Goal: Task Accomplishment & Management: Manage account settings

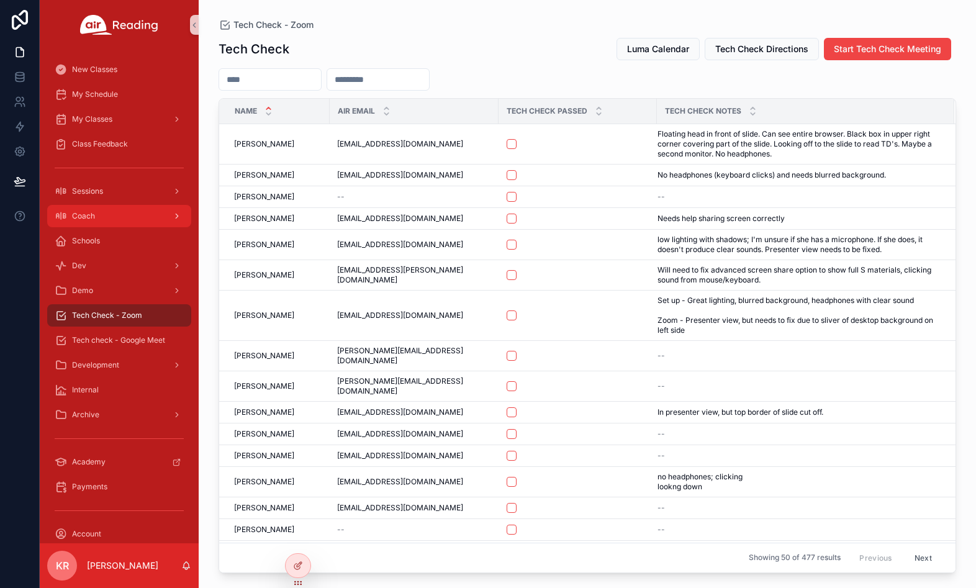
click at [105, 218] on div "Coach" at bounding box center [119, 216] width 129 height 20
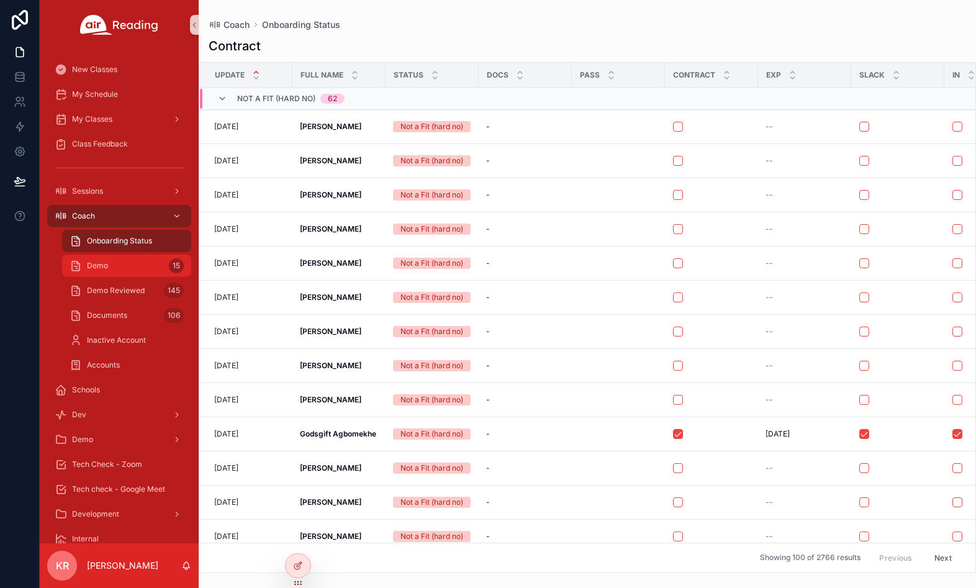
click at [119, 259] on div "Demo 15" at bounding box center [127, 266] width 114 height 20
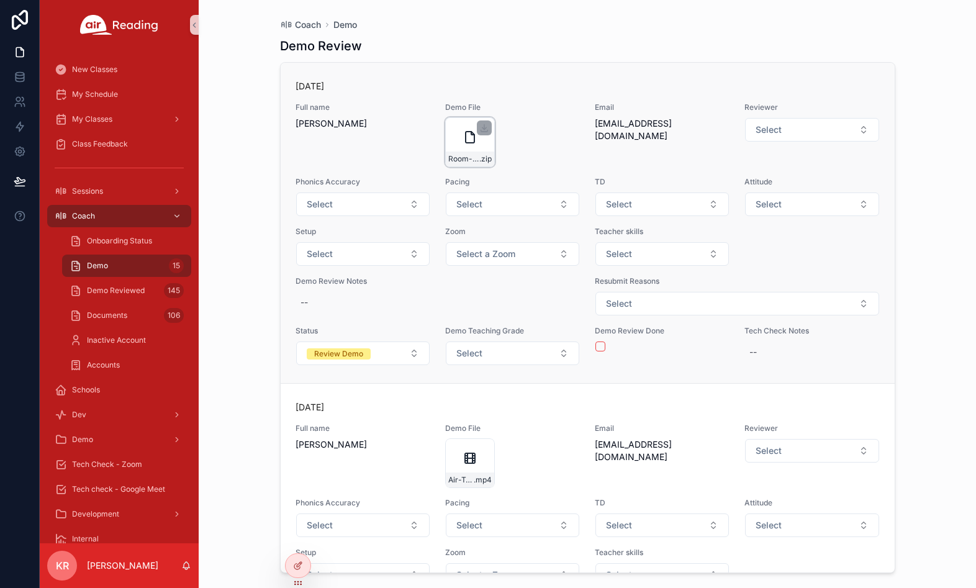
click at [463, 143] on icon "scrollable content" at bounding box center [470, 137] width 15 height 15
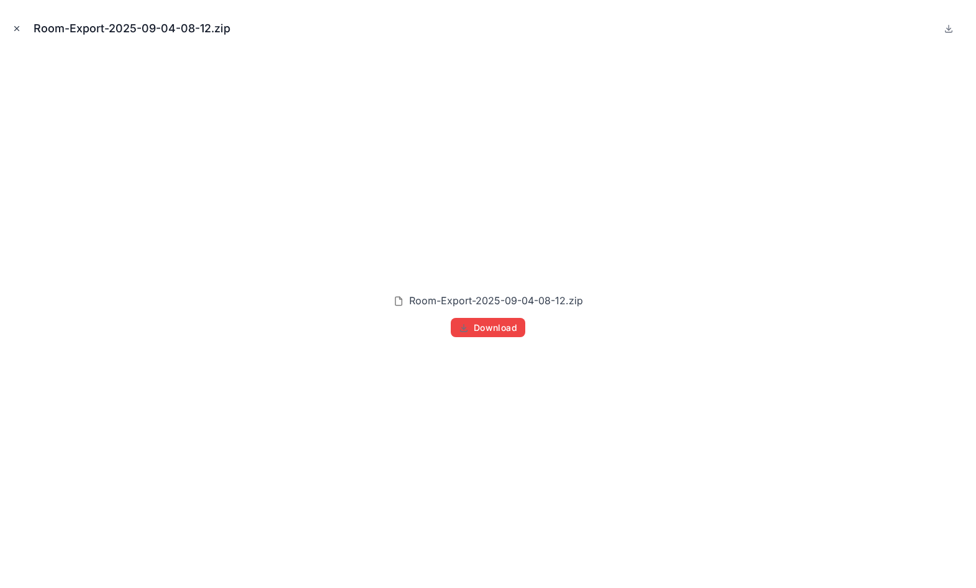
click at [16, 31] on icon "Close modal" at bounding box center [16, 28] width 9 height 9
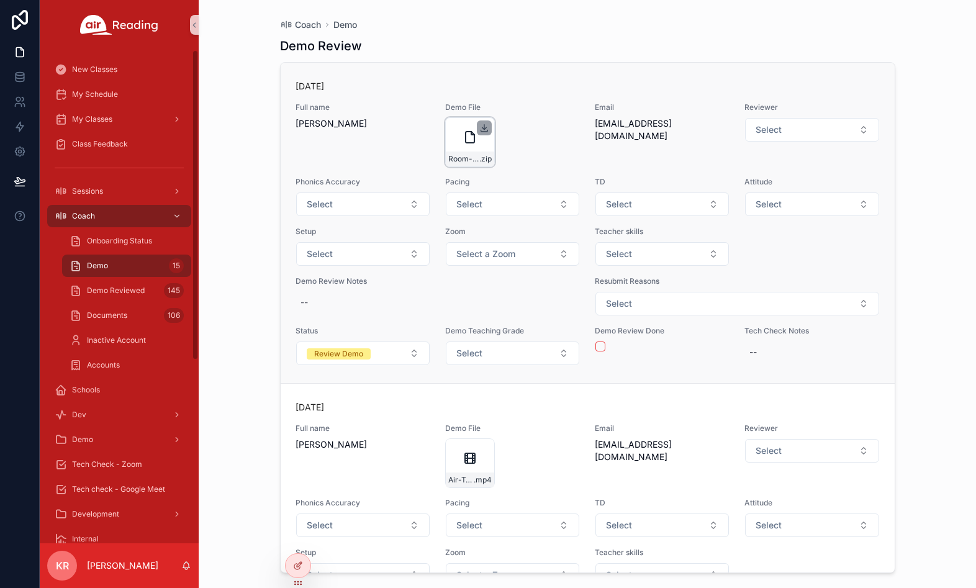
click at [483, 126] on icon "scrollable content" at bounding box center [484, 128] width 10 height 10
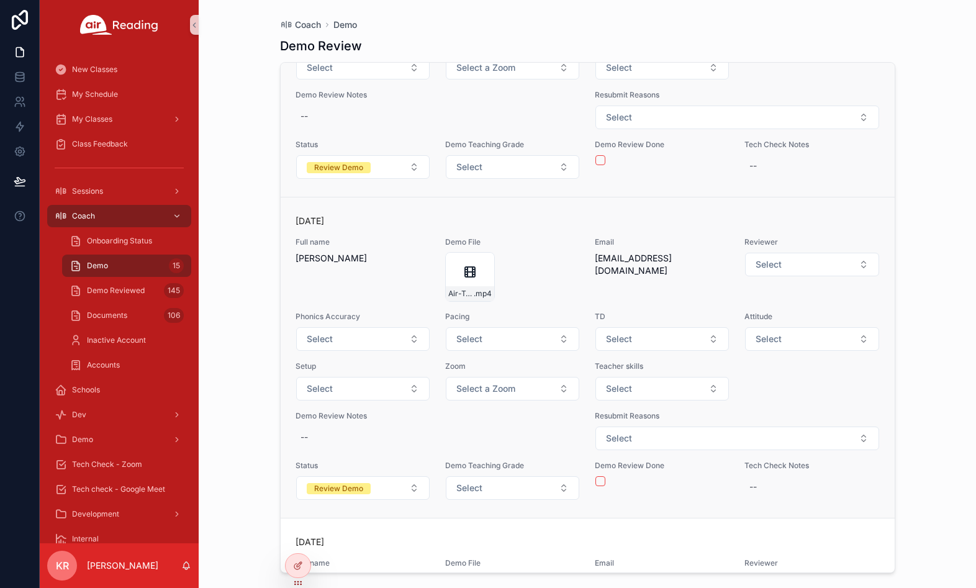
scroll to position [373, 0]
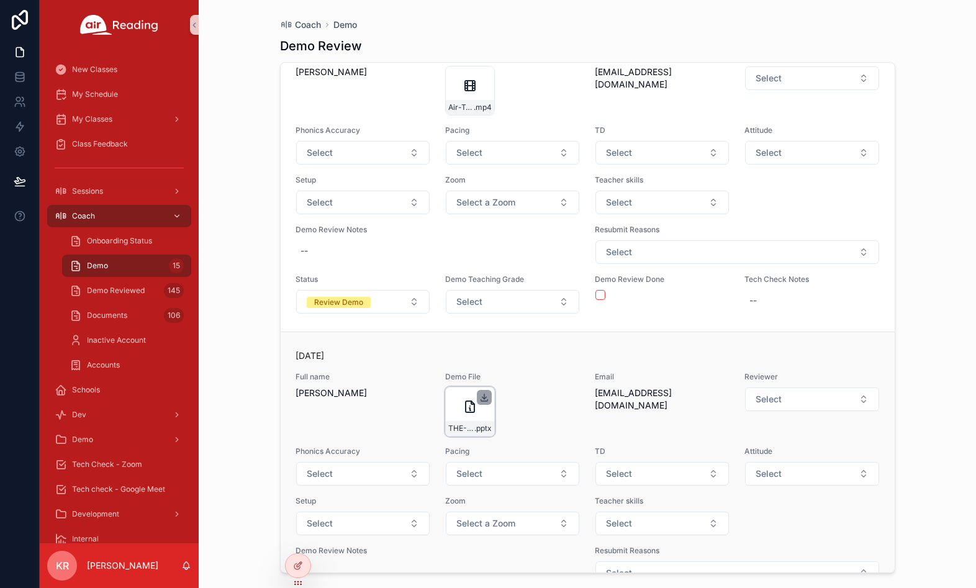
click at [482, 397] on icon "scrollable content" at bounding box center [484, 398] width 4 height 2
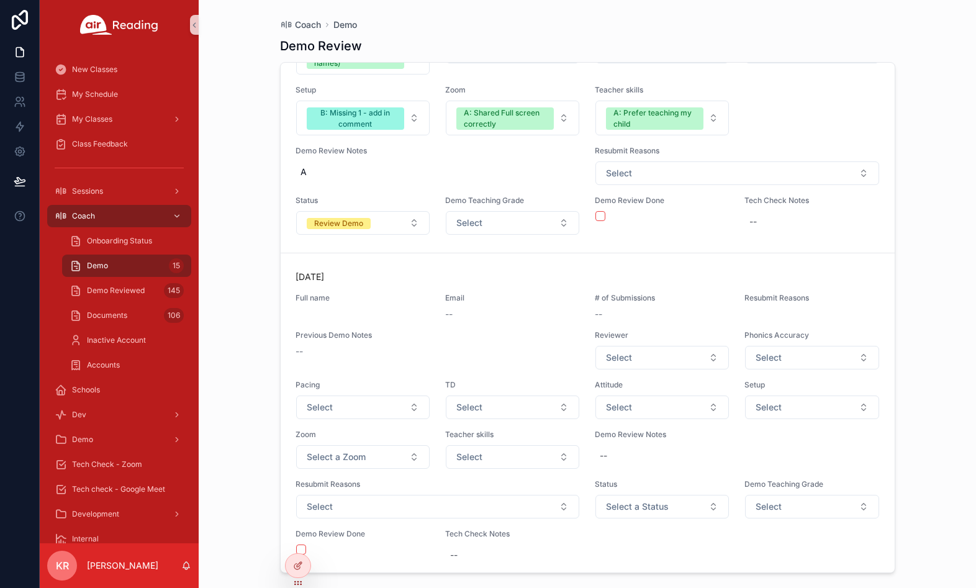
scroll to position [5194, 0]
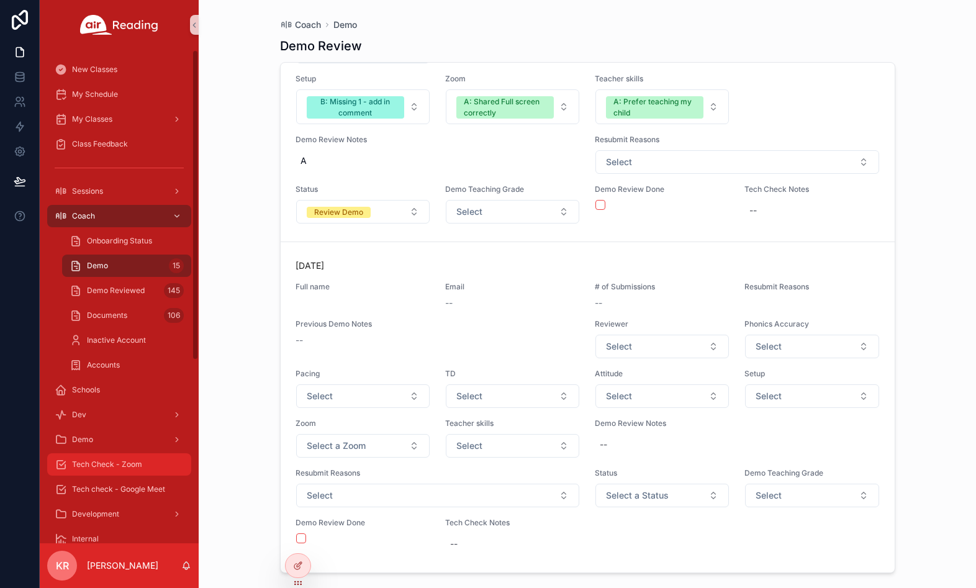
click at [108, 468] on span "Tech Check - Zoom" at bounding box center [107, 465] width 70 height 10
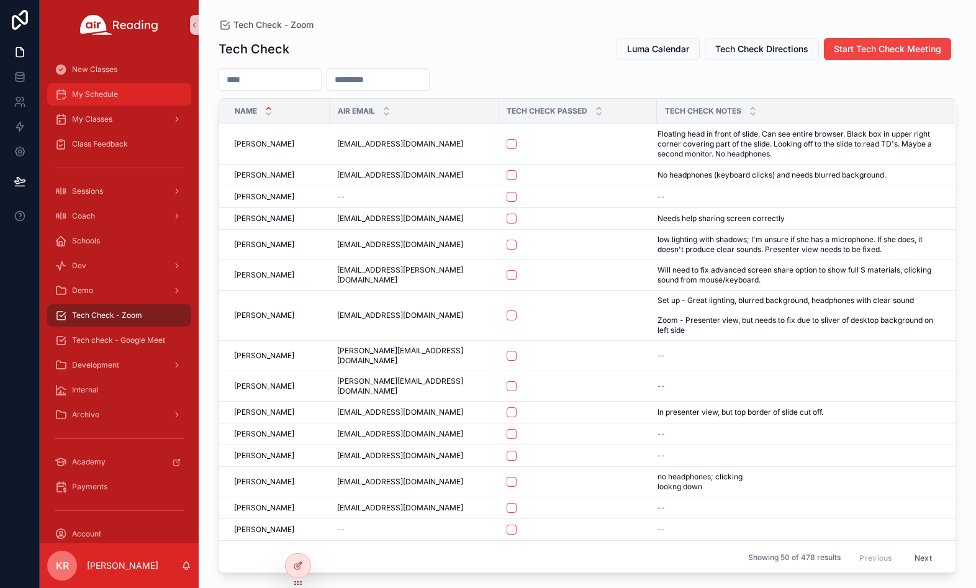
click at [119, 102] on div "My Schedule" at bounding box center [119, 94] width 129 height 20
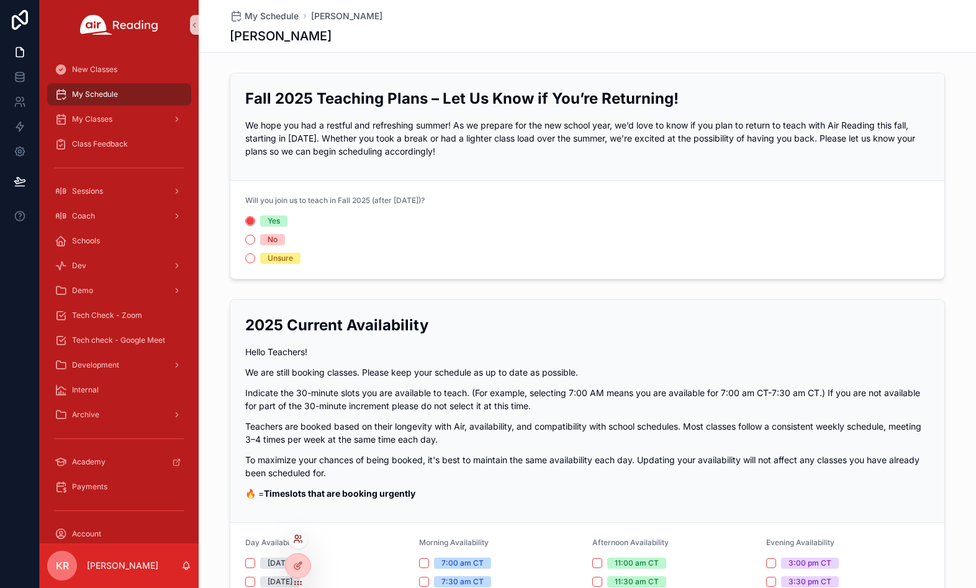
click at [301, 537] on icon at bounding box center [300, 536] width 1 height 3
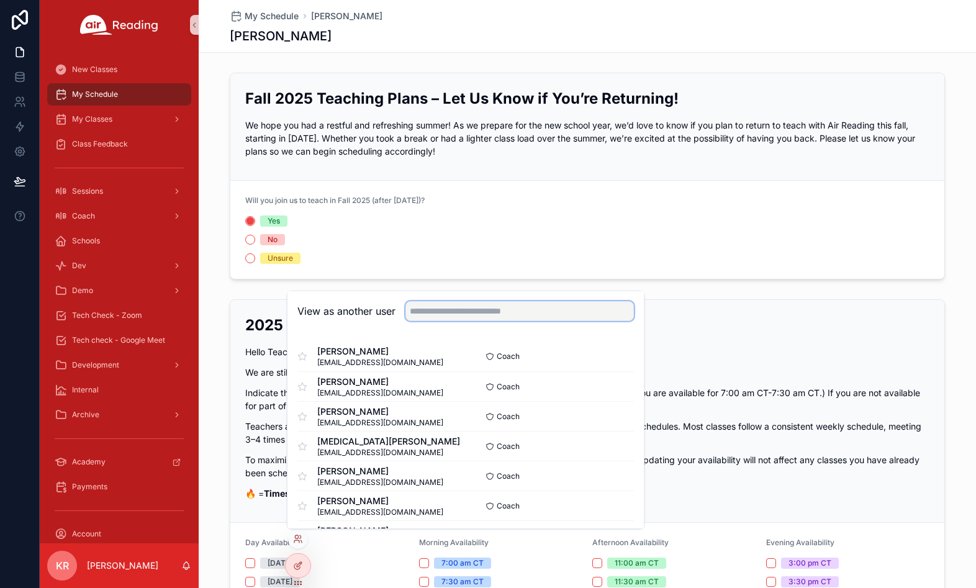
click at [551, 313] on input "text" at bounding box center [520, 311] width 229 height 20
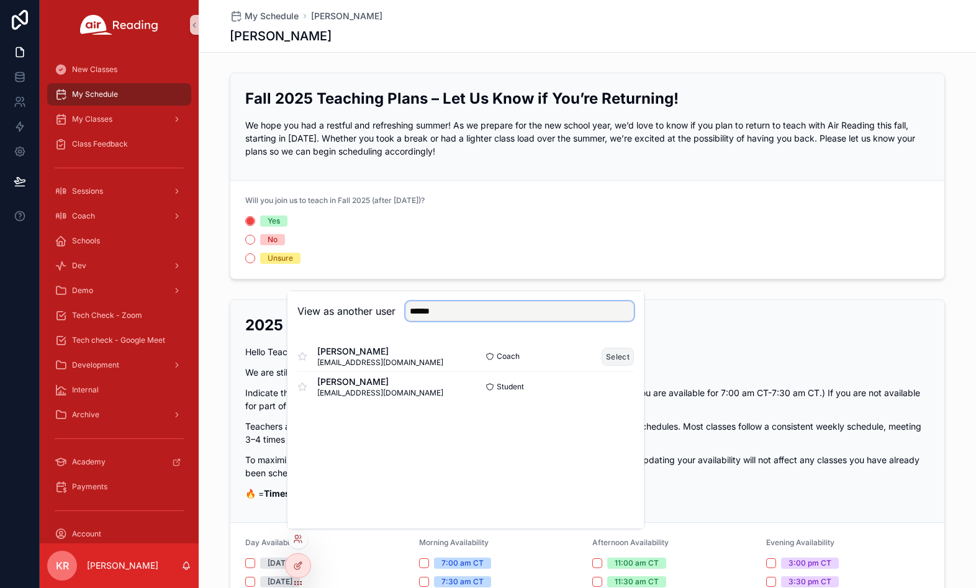
type input "******"
click at [610, 358] on button "Select" at bounding box center [618, 357] width 32 height 18
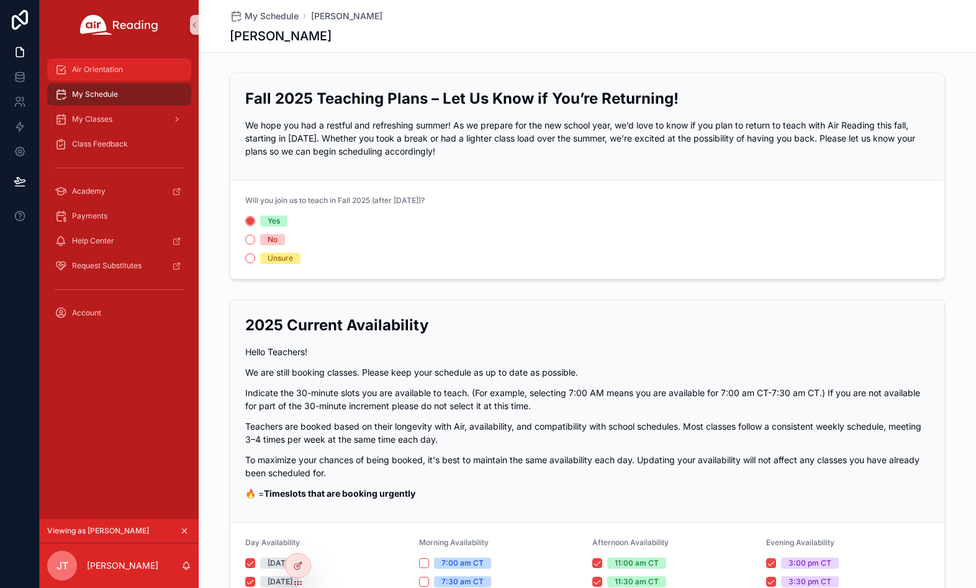
click at [104, 70] on span "Air Orientation" at bounding box center [97, 70] width 51 height 10
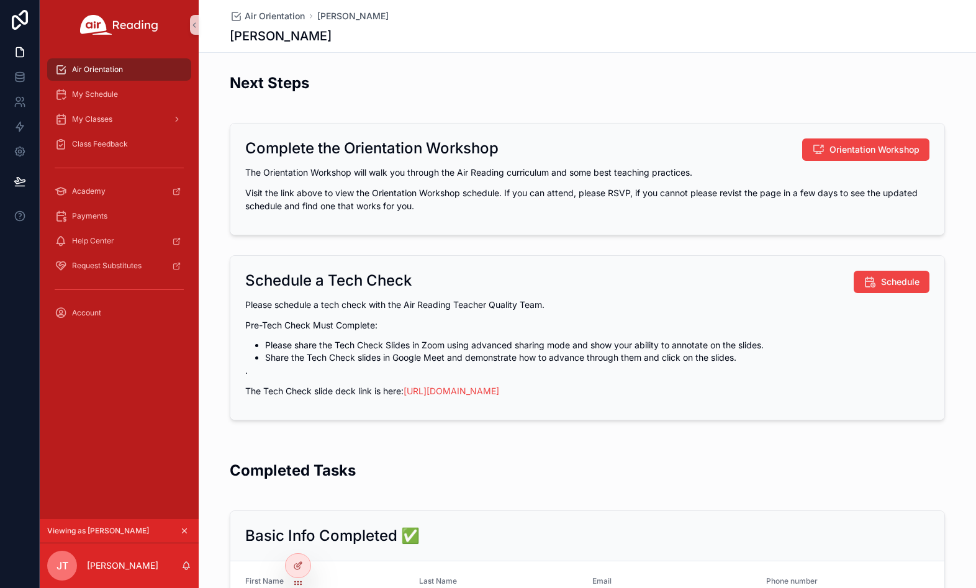
click at [184, 530] on icon "scrollable content" at bounding box center [184, 531] width 9 height 9
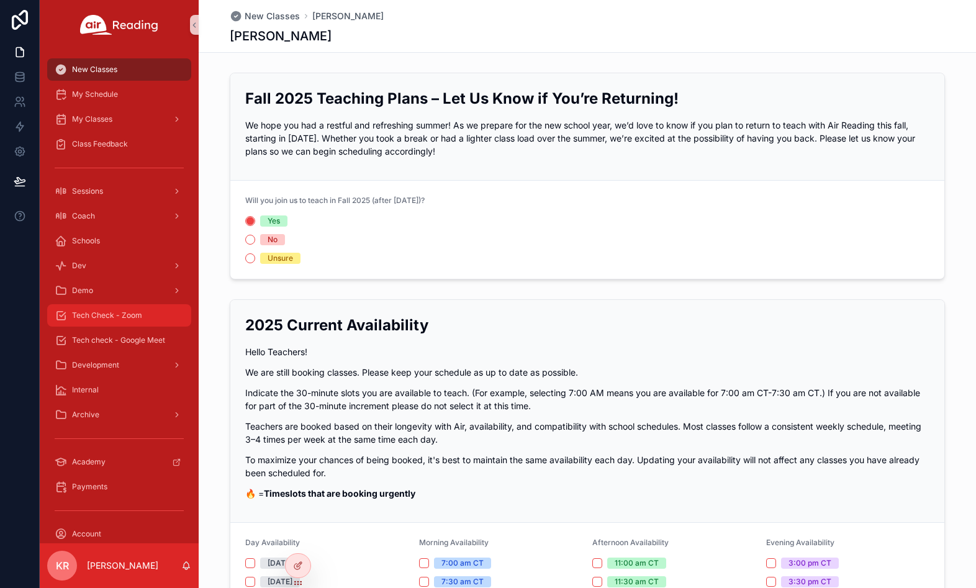
click at [135, 323] on div "Tech Check - Zoom" at bounding box center [119, 316] width 129 height 20
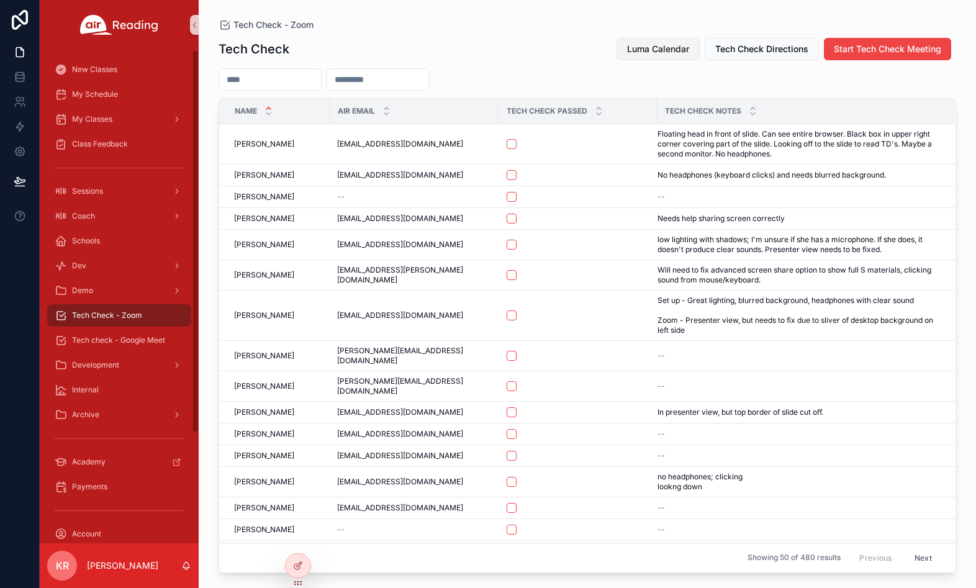
click at [650, 47] on span "Luma Calendar" at bounding box center [658, 49] width 62 height 12
click at [116, 102] on div "My Schedule" at bounding box center [119, 94] width 129 height 20
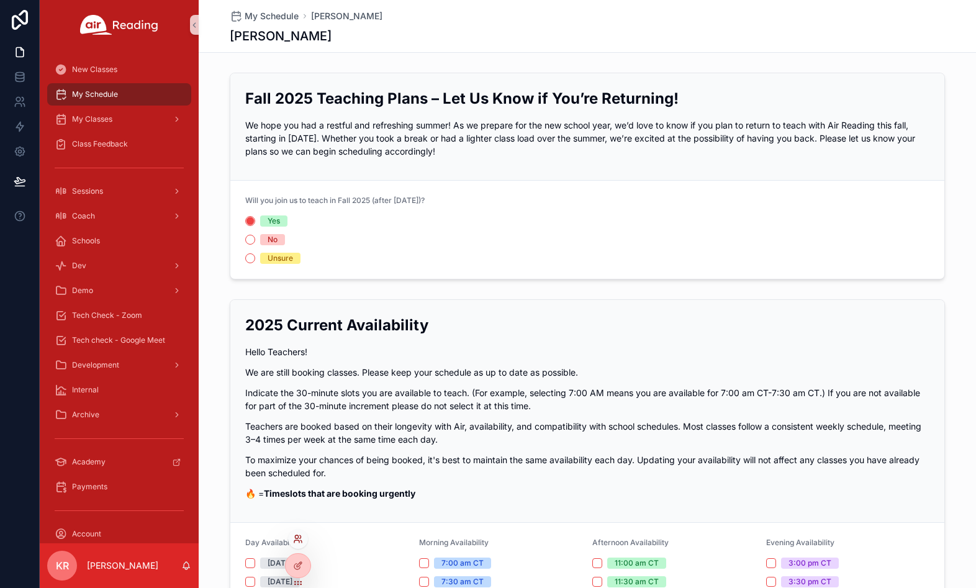
click at [294, 541] on icon at bounding box center [298, 539] width 10 height 10
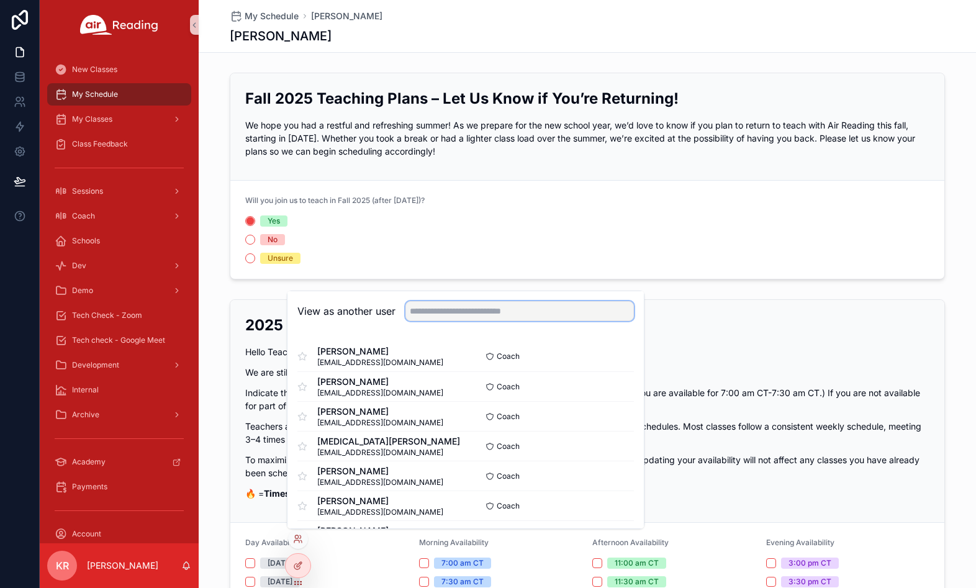
click at [478, 308] on input "text" at bounding box center [520, 311] width 229 height 20
type input "****"
click at [607, 355] on button "Select" at bounding box center [618, 357] width 32 height 18
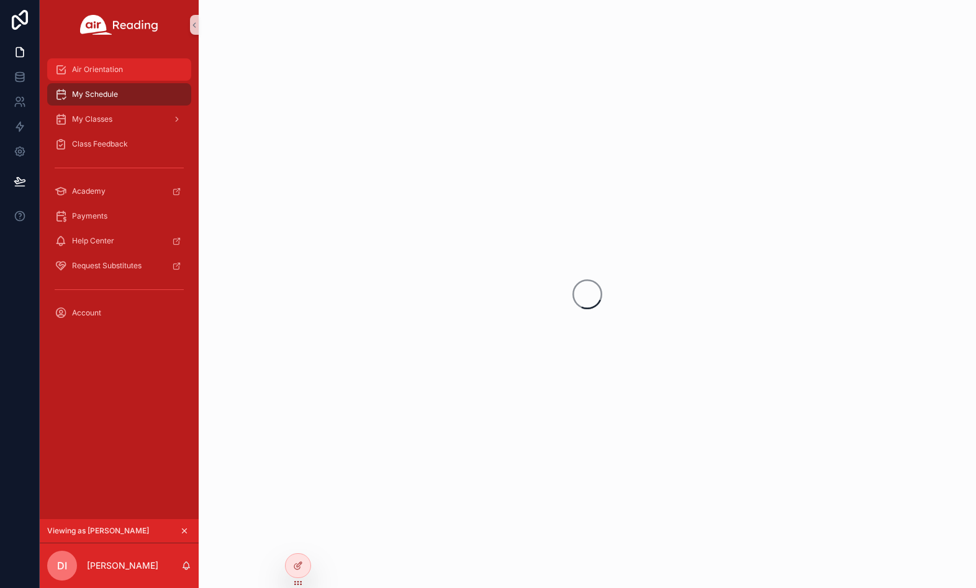
click at [96, 73] on span "Air Orientation" at bounding box center [97, 70] width 51 height 10
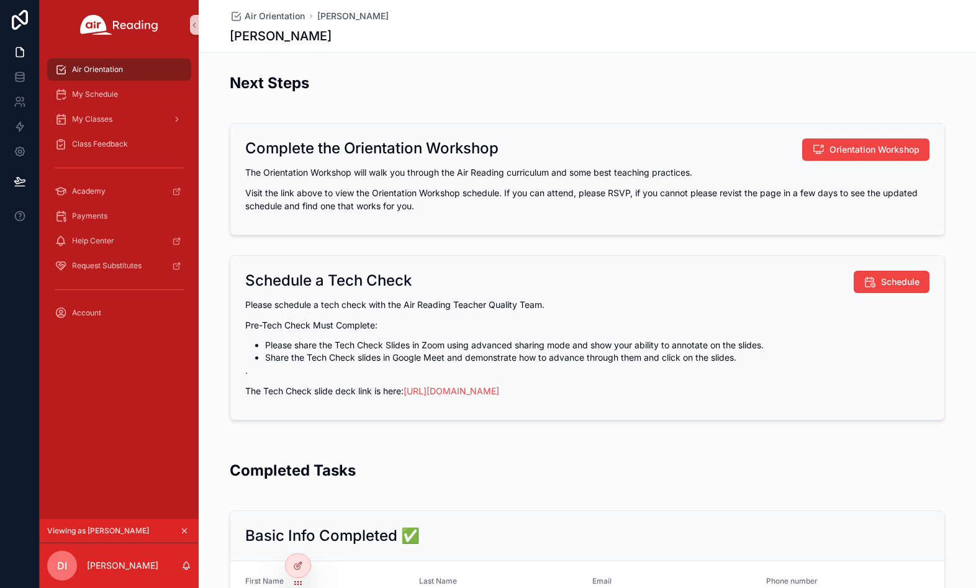
click at [186, 530] on icon "scrollable content" at bounding box center [185, 531] width 4 height 4
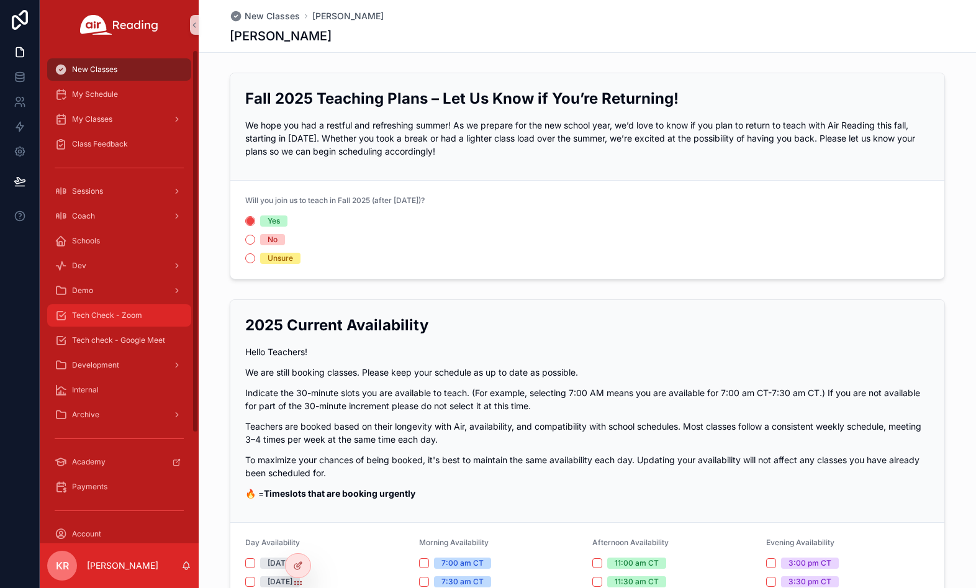
click at [104, 314] on span "Tech Check - Zoom" at bounding box center [107, 316] width 70 height 10
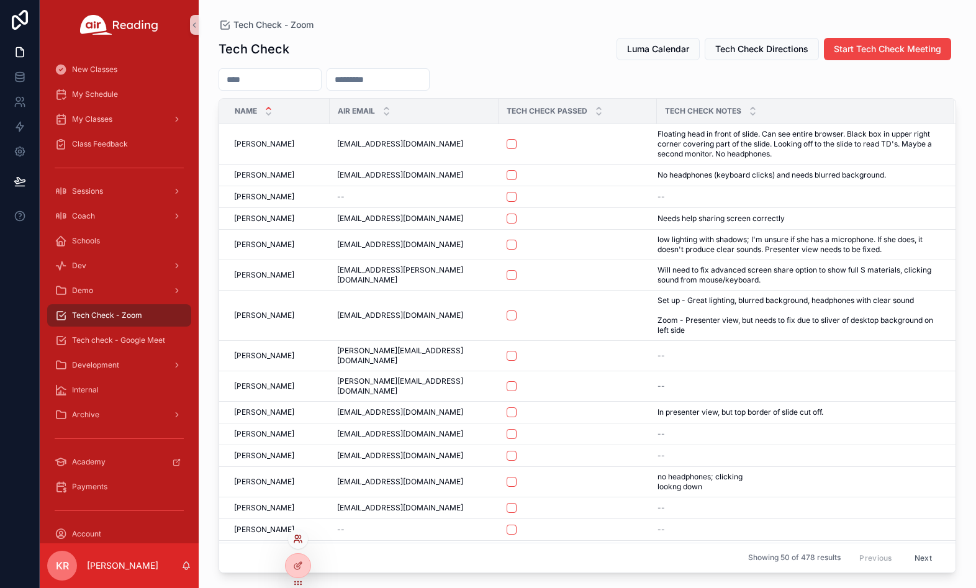
click at [297, 538] on icon at bounding box center [296, 536] width 3 height 3
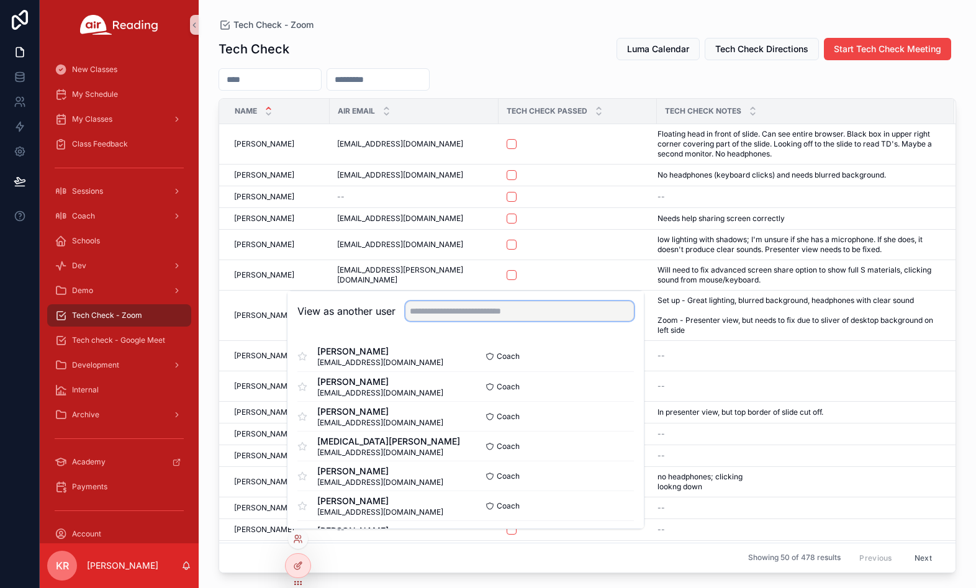
click at [468, 312] on input "text" at bounding box center [520, 311] width 229 height 20
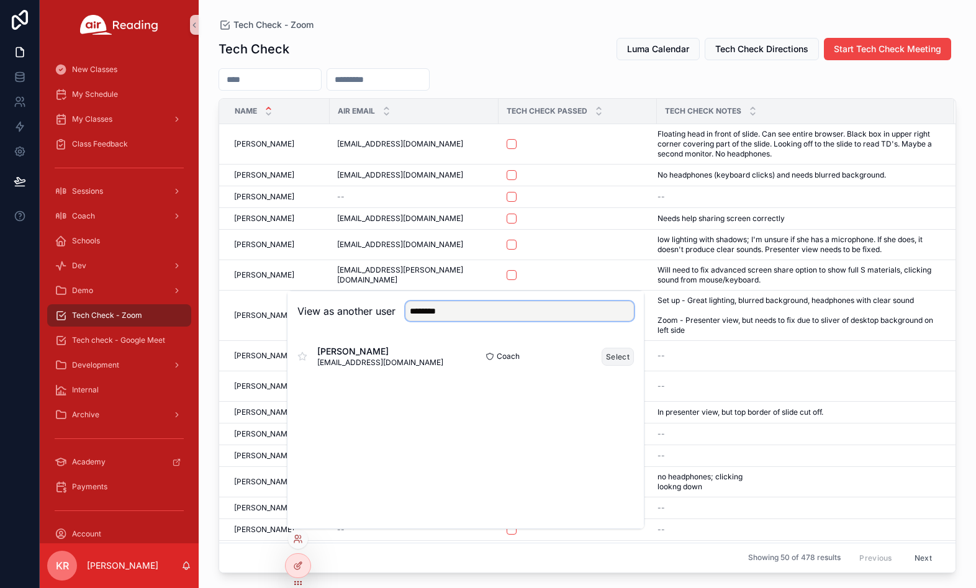
type input "********"
click at [610, 356] on button "Select" at bounding box center [618, 357] width 32 height 18
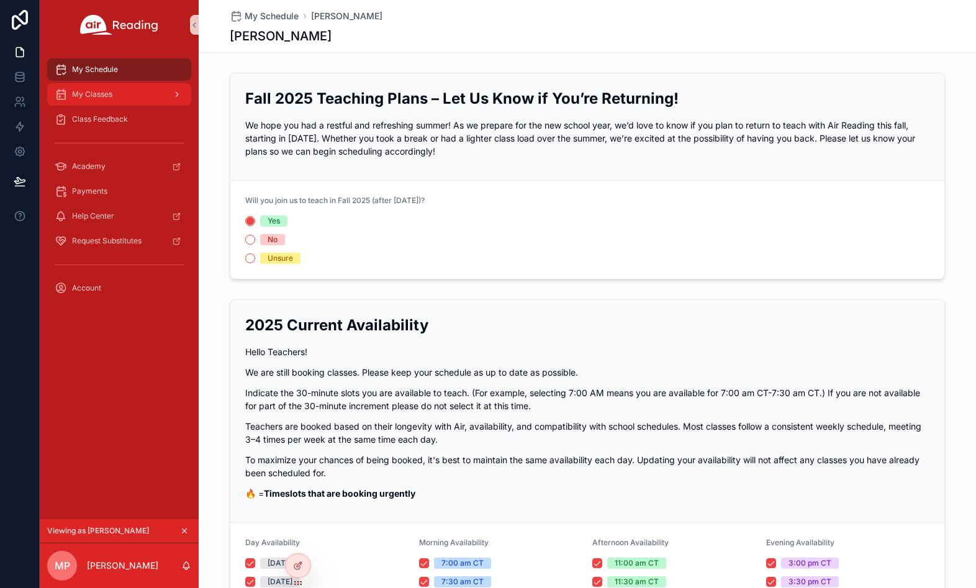
click at [114, 96] on div "My Classes" at bounding box center [119, 94] width 129 height 20
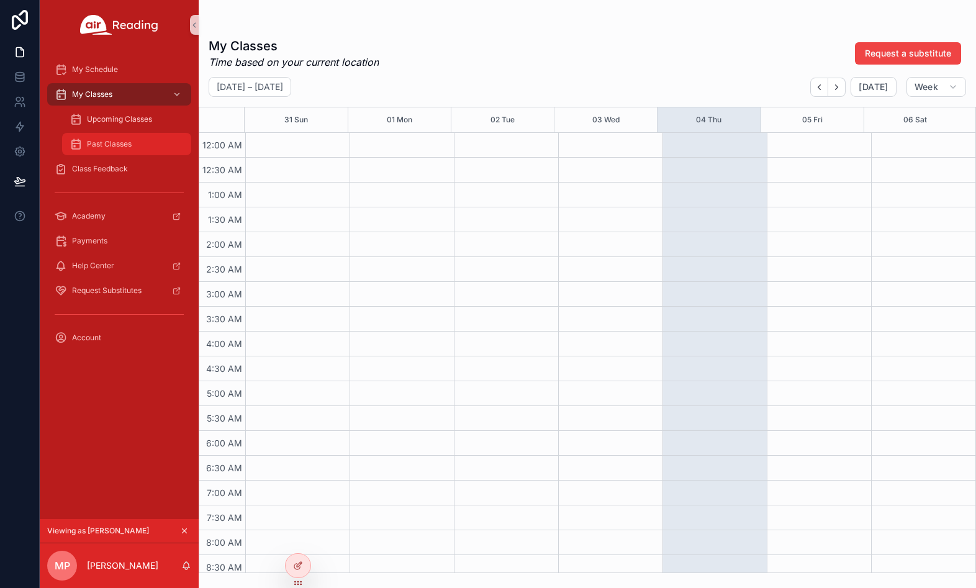
click at [120, 142] on span "Past Classes" at bounding box center [109, 144] width 45 height 10
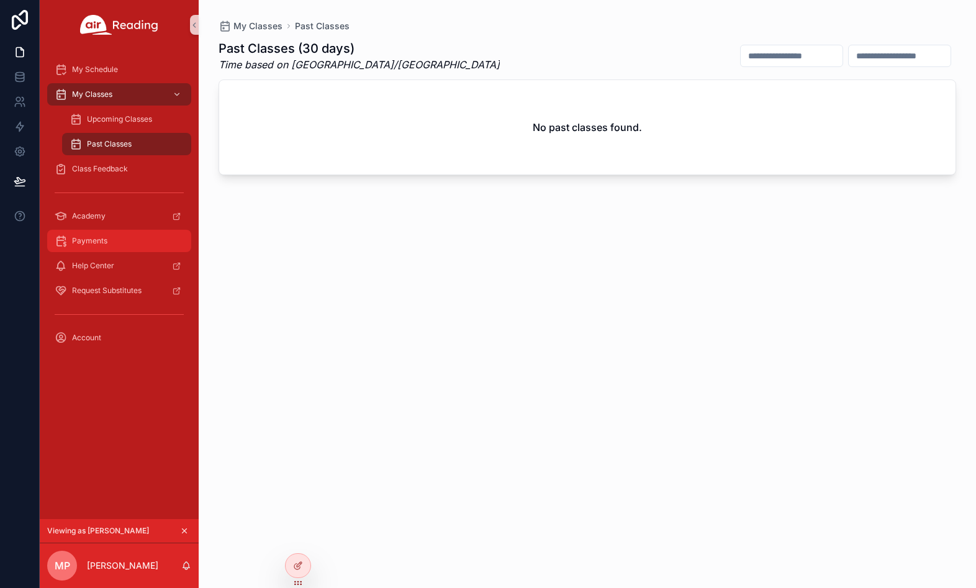
click at [99, 235] on div "Payments" at bounding box center [119, 241] width 129 height 20
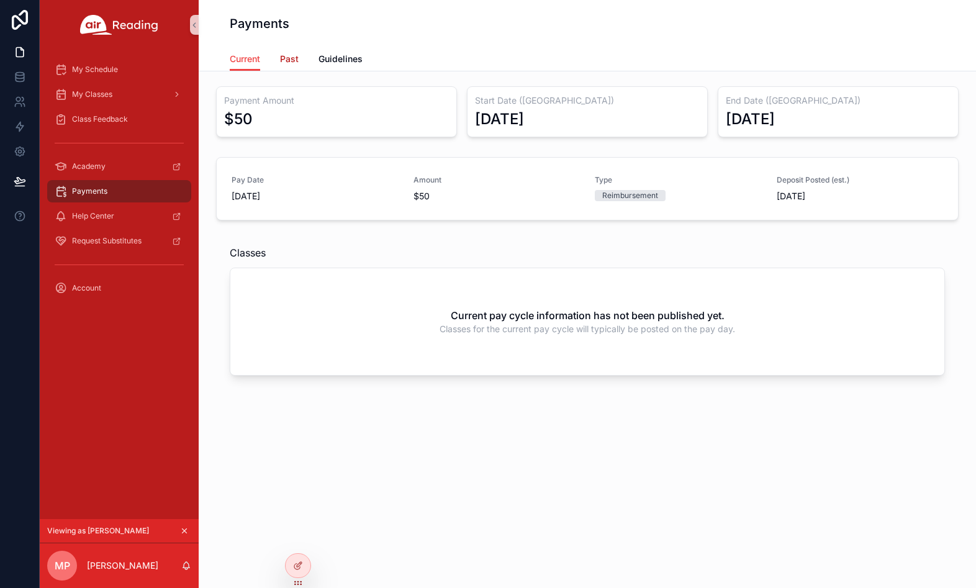
click at [294, 63] on span "Past" at bounding box center [289, 59] width 19 height 12
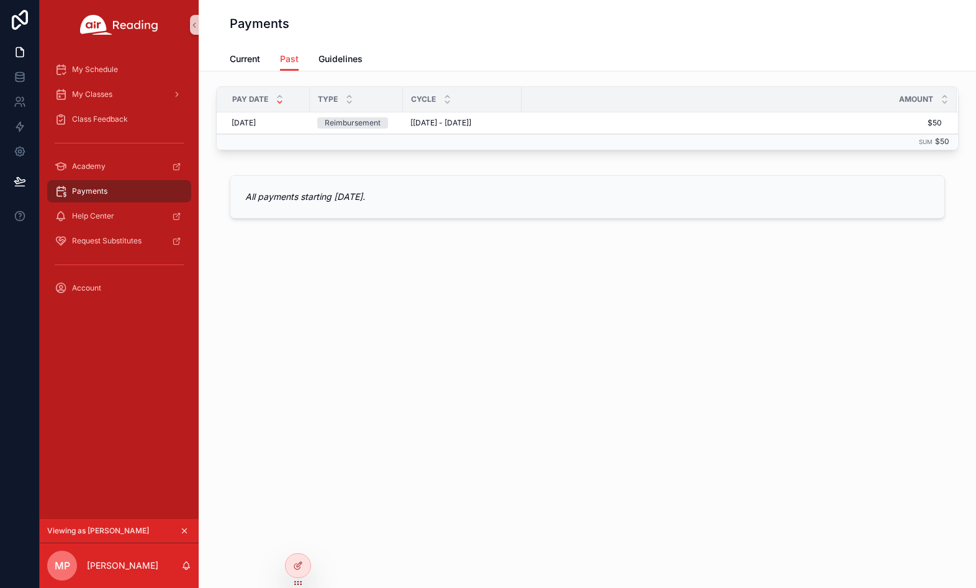
click at [179, 530] on button "scrollable content" at bounding box center [185, 531] width 14 height 14
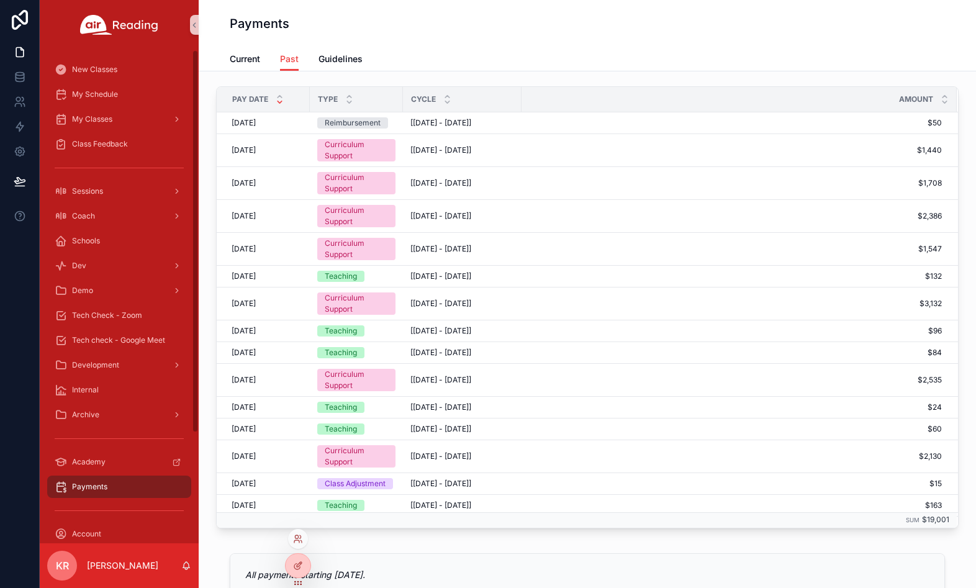
click at [299, 533] on div at bounding box center [298, 539] width 20 height 20
click at [297, 538] on icon at bounding box center [296, 536] width 3 height 3
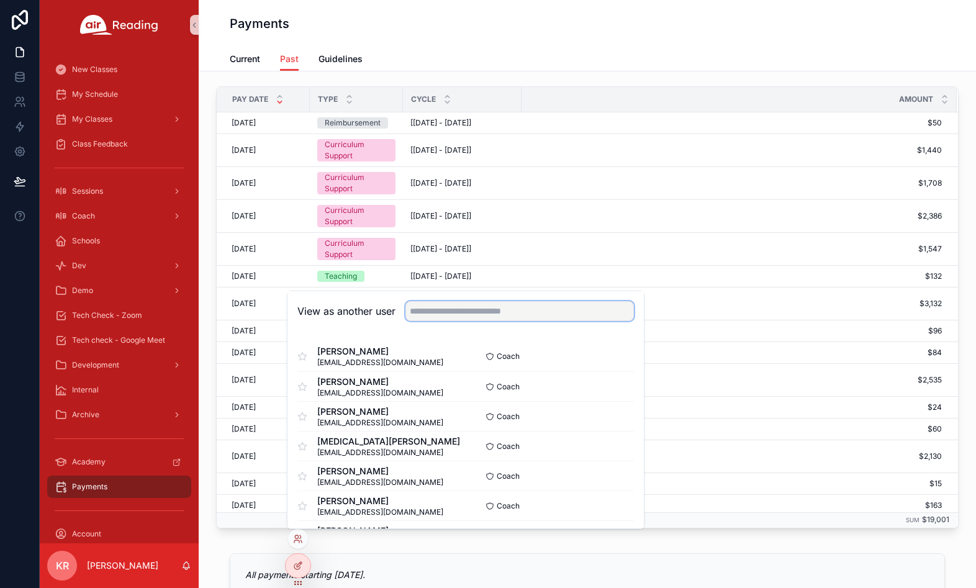
click at [446, 311] on input "text" at bounding box center [520, 311] width 229 height 20
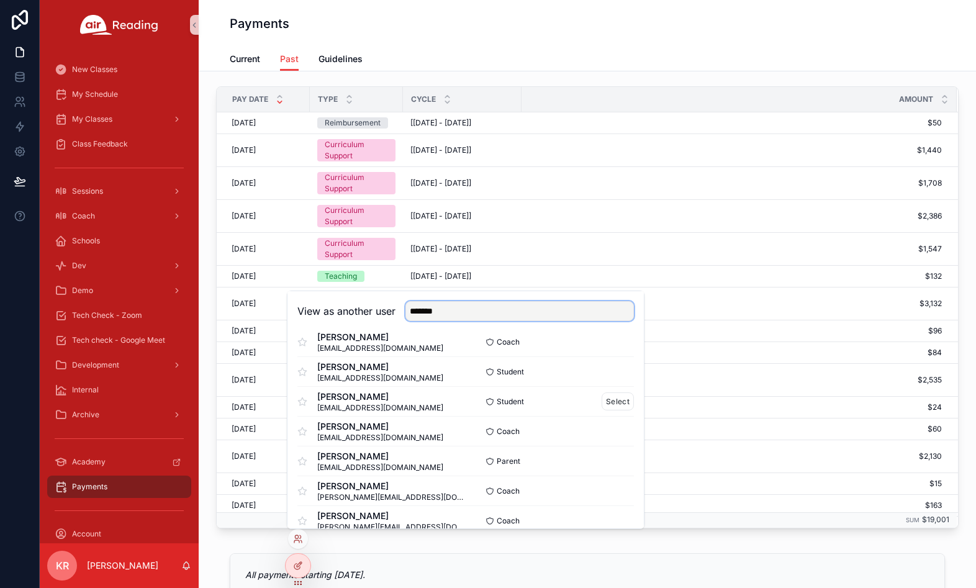
scroll to position [300, 0]
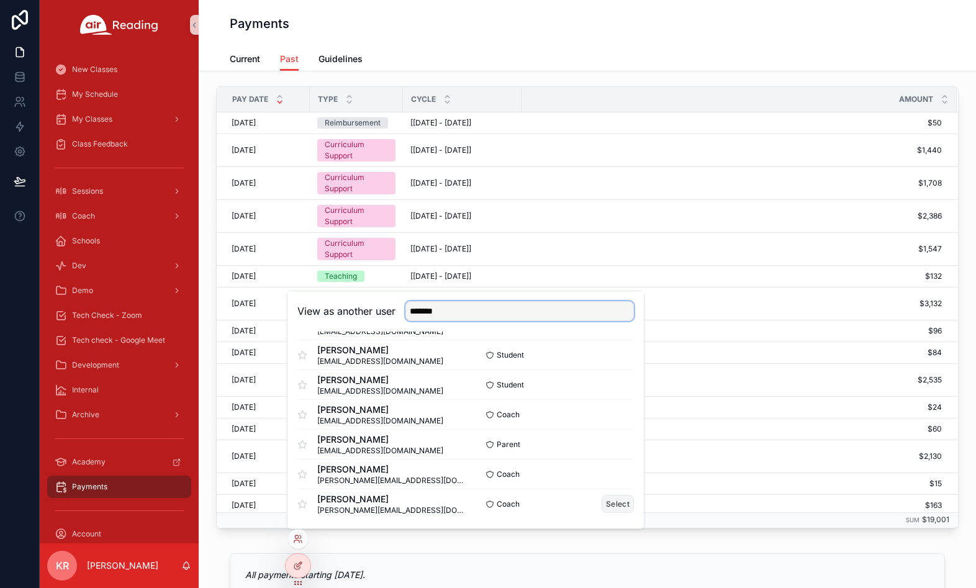
type input "*******"
click at [605, 506] on button "Select" at bounding box center [618, 504] width 32 height 18
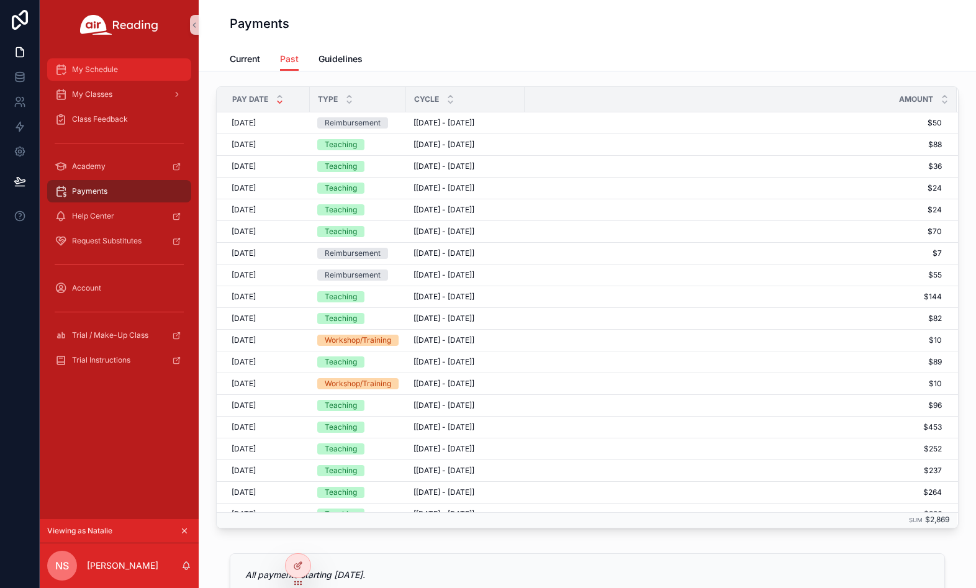
click at [138, 73] on div "My Schedule" at bounding box center [119, 70] width 129 height 20
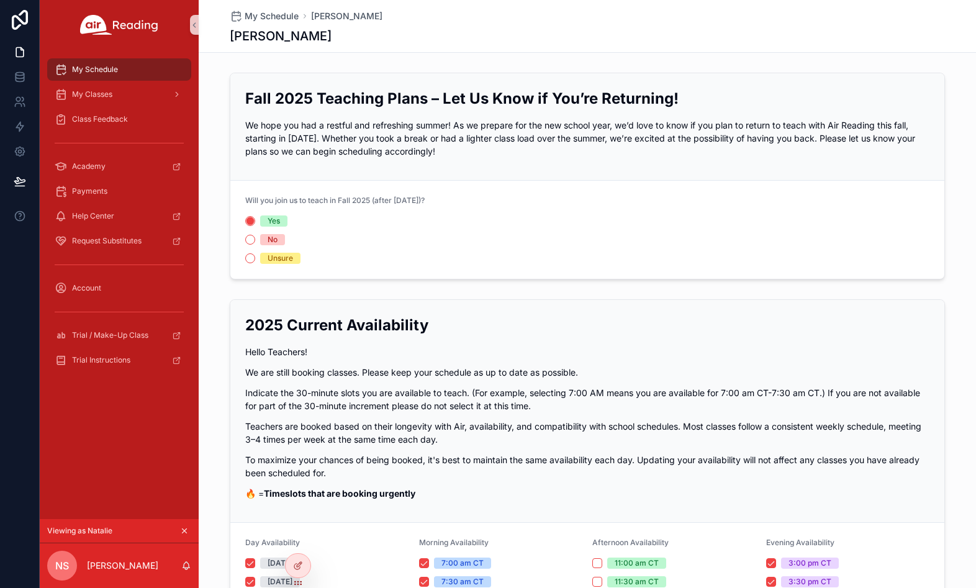
click at [184, 528] on icon "scrollable content" at bounding box center [184, 531] width 9 height 9
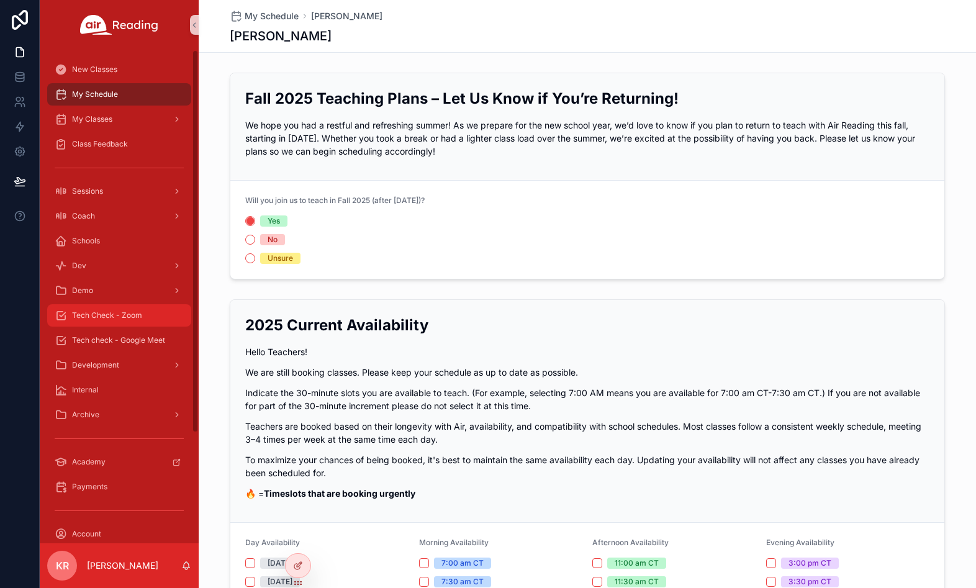
click at [135, 319] on span "Tech Check - Zoom" at bounding box center [107, 316] width 70 height 10
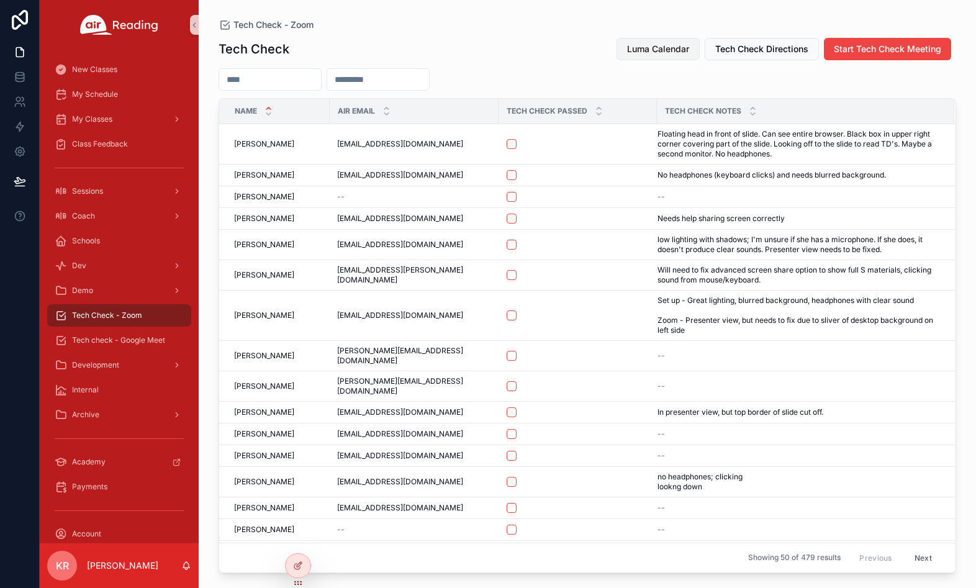
click at [640, 51] on span "Luma Calendar" at bounding box center [658, 49] width 62 height 12
click at [631, 52] on span "Luma Calendar" at bounding box center [658, 49] width 62 height 12
click at [137, 339] on span "Tech check - Google Meet" at bounding box center [118, 340] width 93 height 10
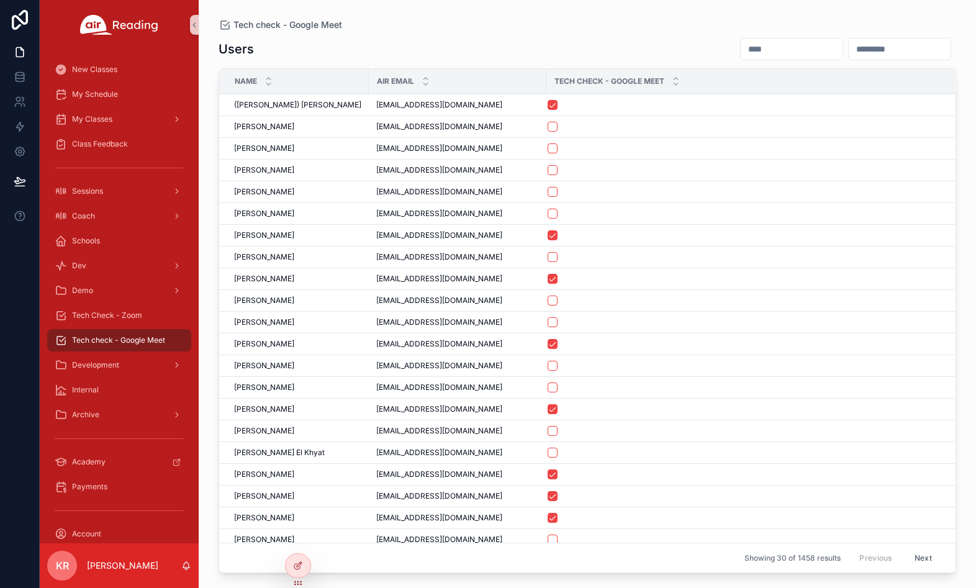
click at [741, 53] on input "scrollable content" at bounding box center [792, 48] width 102 height 17
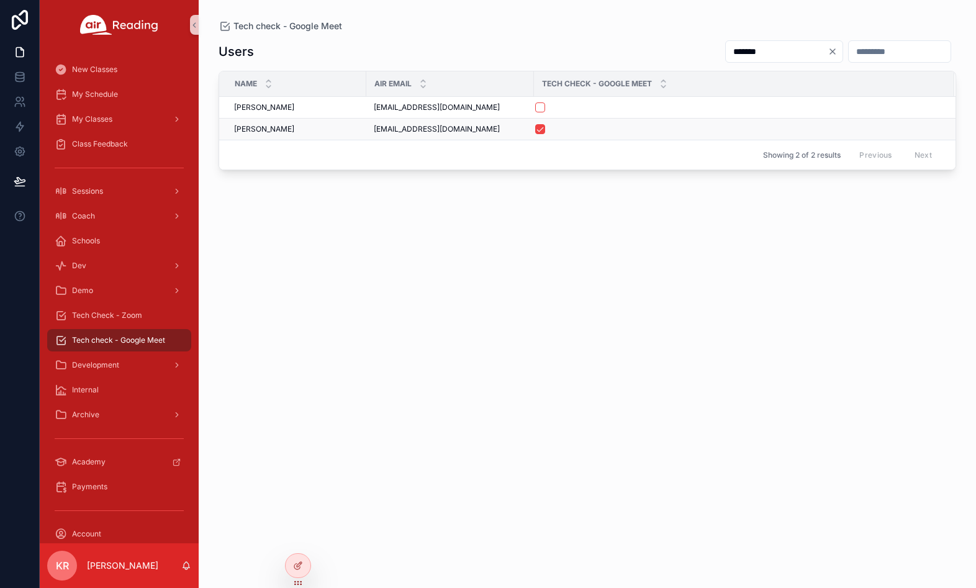
type input "*******"
drag, startPoint x: 489, startPoint y: 131, endPoint x: 373, endPoint y: 137, distance: 116.3
click at [373, 137] on td "[EMAIL_ADDRESS][DOMAIN_NAME] [EMAIL_ADDRESS][DOMAIN_NAME]" at bounding box center [450, 130] width 168 height 22
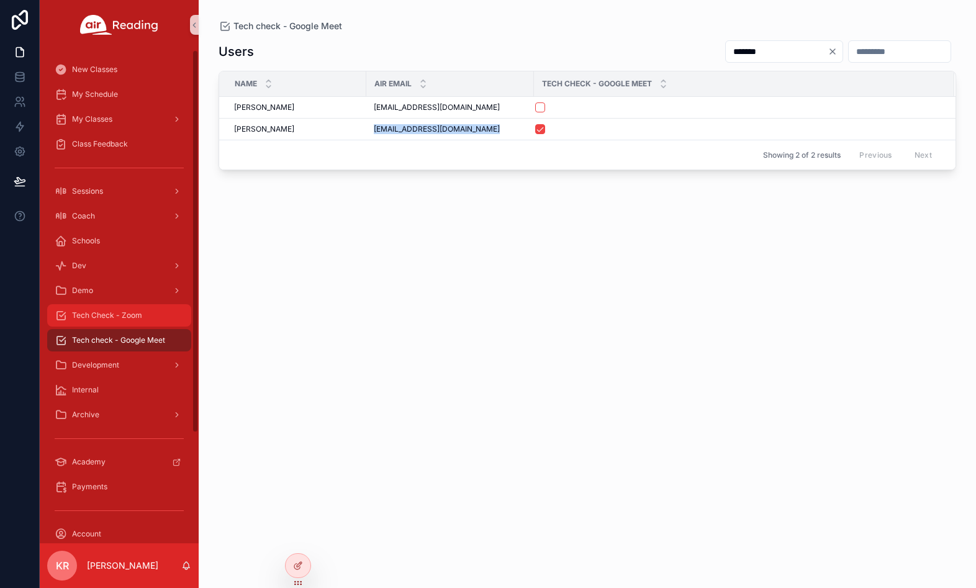
copy span "[EMAIL_ADDRESS][DOMAIN_NAME]"
click at [111, 315] on span "Tech Check - Zoom" at bounding box center [107, 316] width 70 height 10
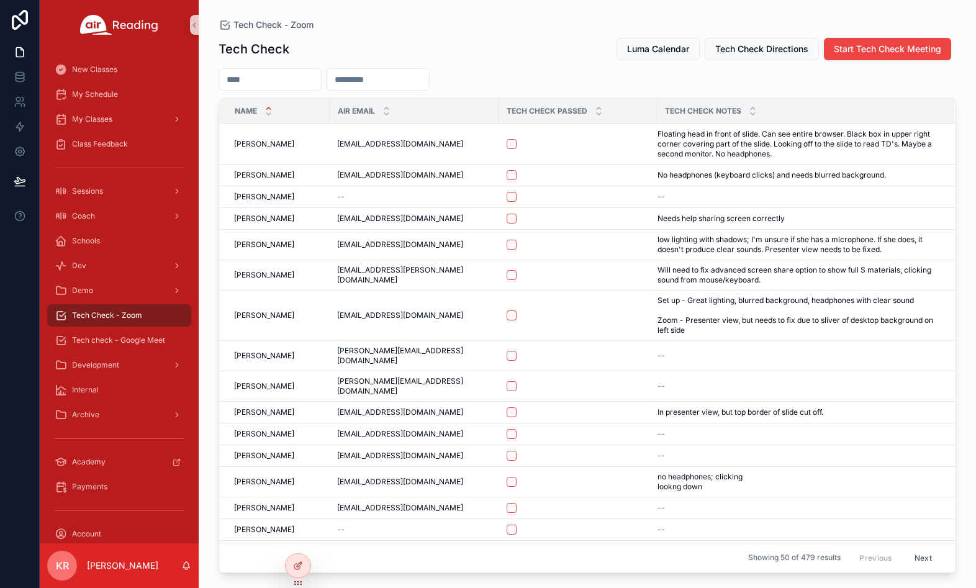
click at [302, 84] on input "scrollable content" at bounding box center [270, 79] width 102 height 17
click at [396, 84] on input "scrollable content" at bounding box center [378, 79] width 102 height 17
paste input "**********"
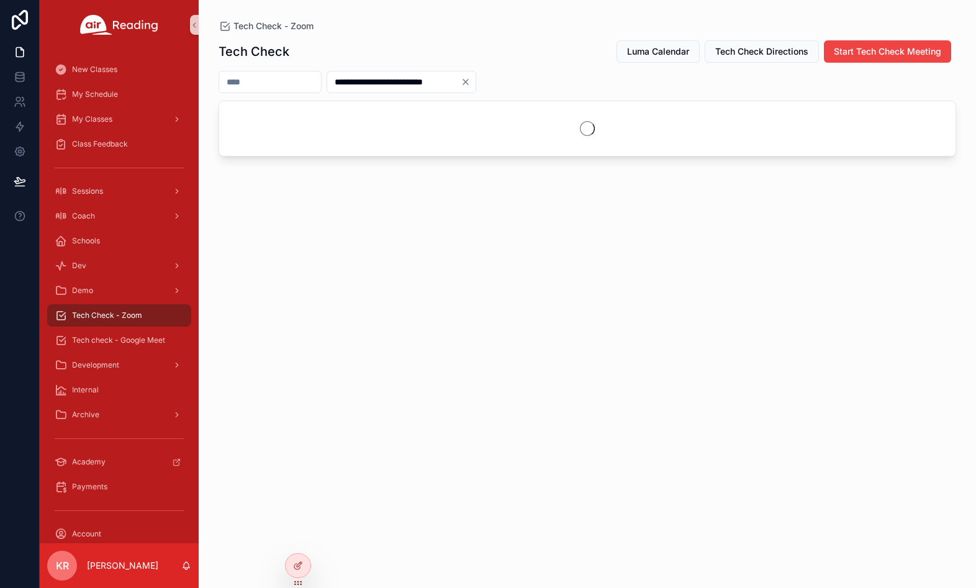
type input "**********"
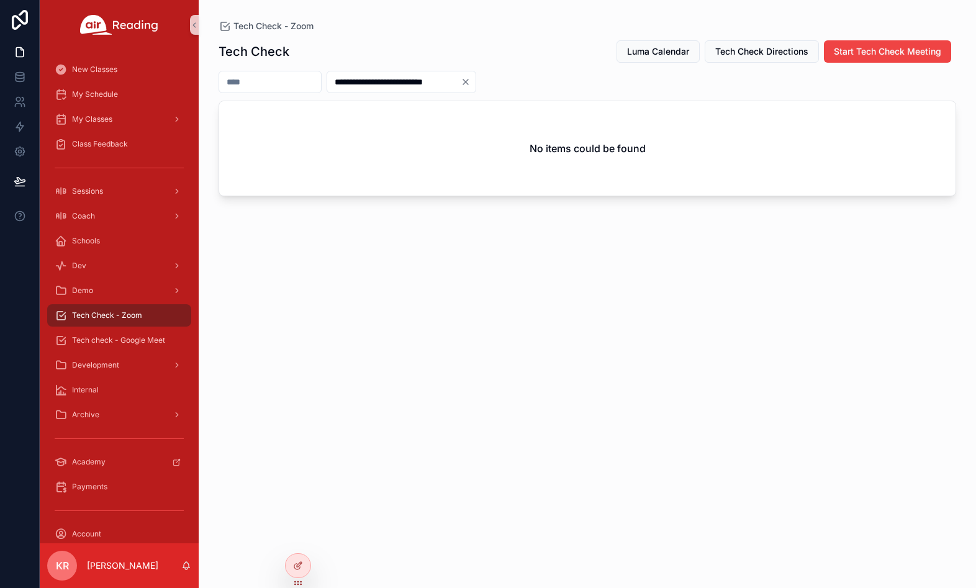
click at [471, 80] on icon "Clear" at bounding box center [466, 82] width 10 height 10
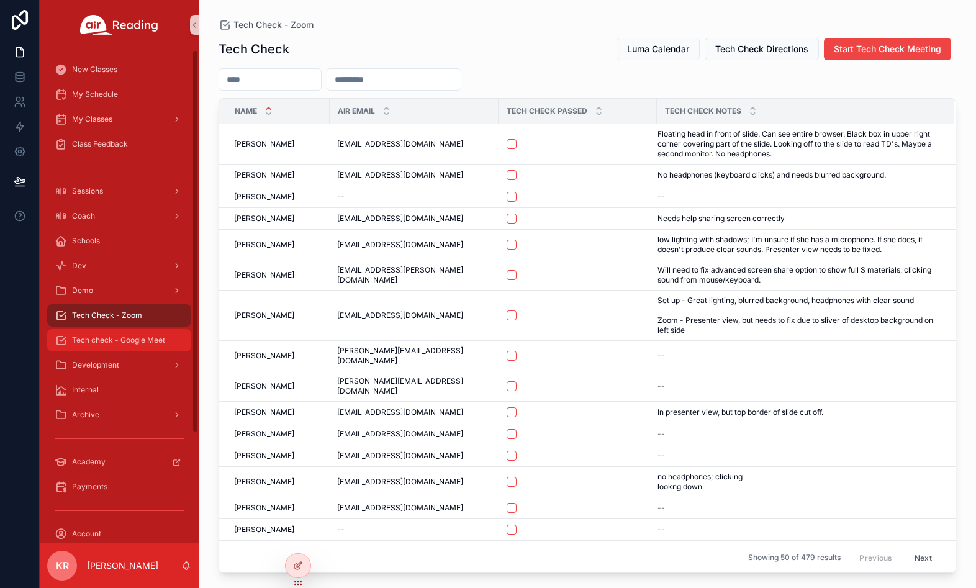
click at [158, 345] on span "Tech check - Google Meet" at bounding box center [118, 340] width 93 height 10
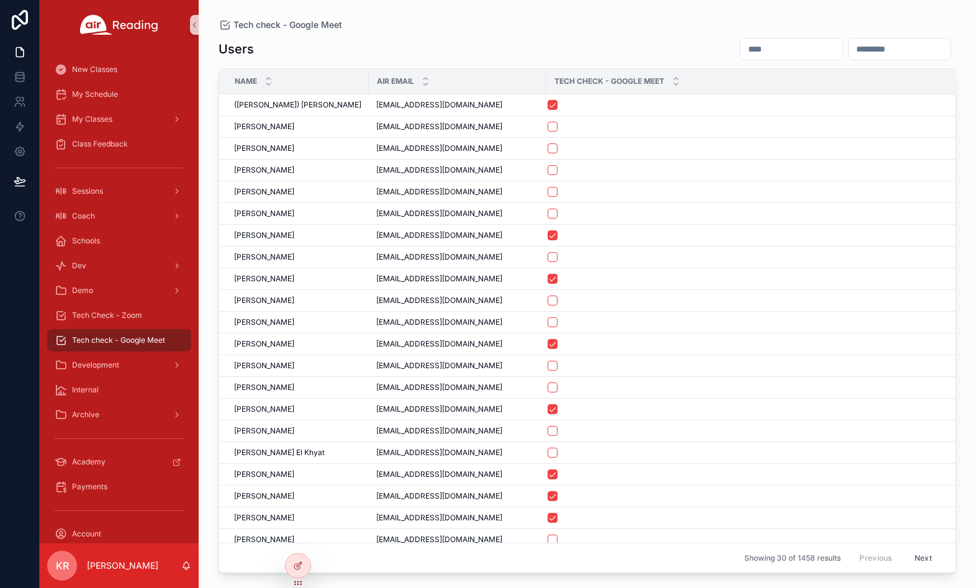
drag, startPoint x: 694, startPoint y: 48, endPoint x: 715, endPoint y: 46, distance: 21.3
click at [741, 48] on input "scrollable content" at bounding box center [792, 48] width 102 height 17
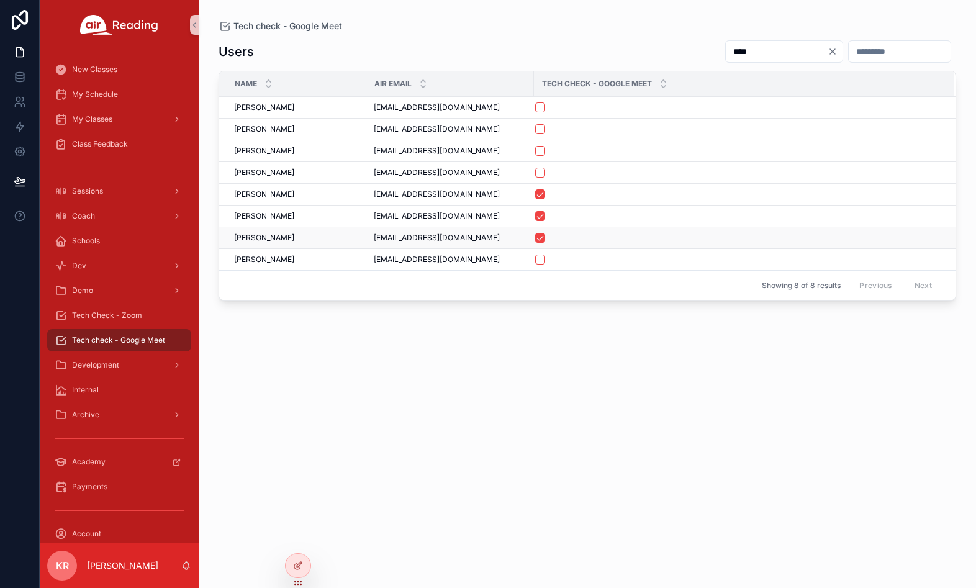
type input "****"
drag, startPoint x: 440, startPoint y: 239, endPoint x: 372, endPoint y: 245, distance: 67.9
click at [372, 245] on td "[EMAIL_ADDRESS][DOMAIN_NAME] [EMAIL_ADDRESS][DOMAIN_NAME]" at bounding box center [450, 238] width 168 height 22
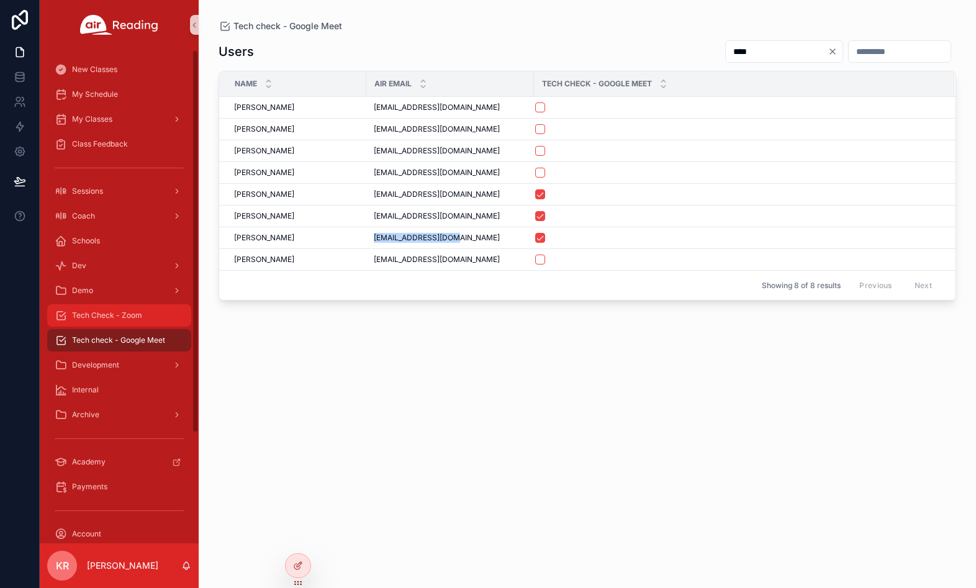
copy span "[EMAIL_ADDRESS][DOMAIN_NAME]"
click at [139, 316] on span "Tech Check - Zoom" at bounding box center [107, 316] width 70 height 10
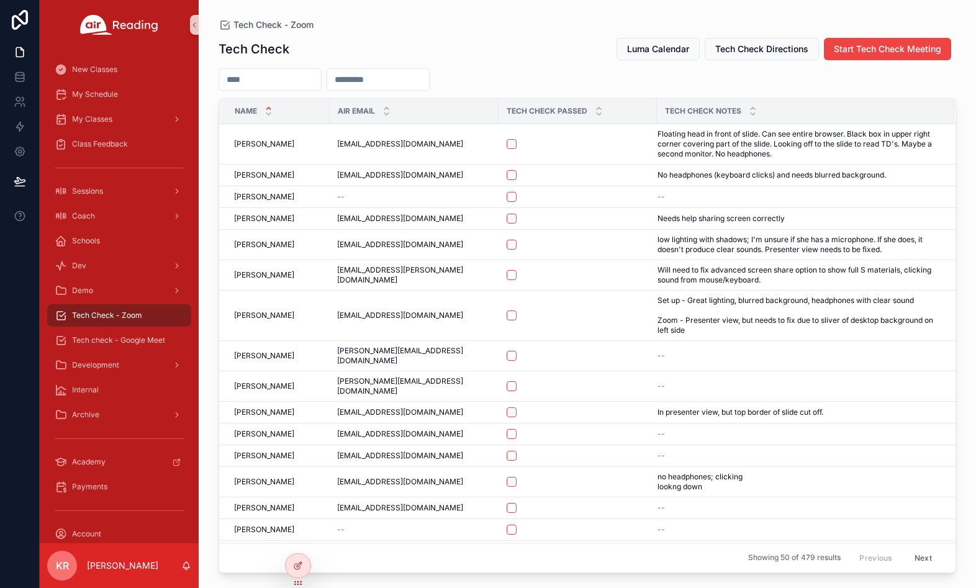
click at [429, 84] on input "scrollable content" at bounding box center [378, 79] width 102 height 17
paste input "**********"
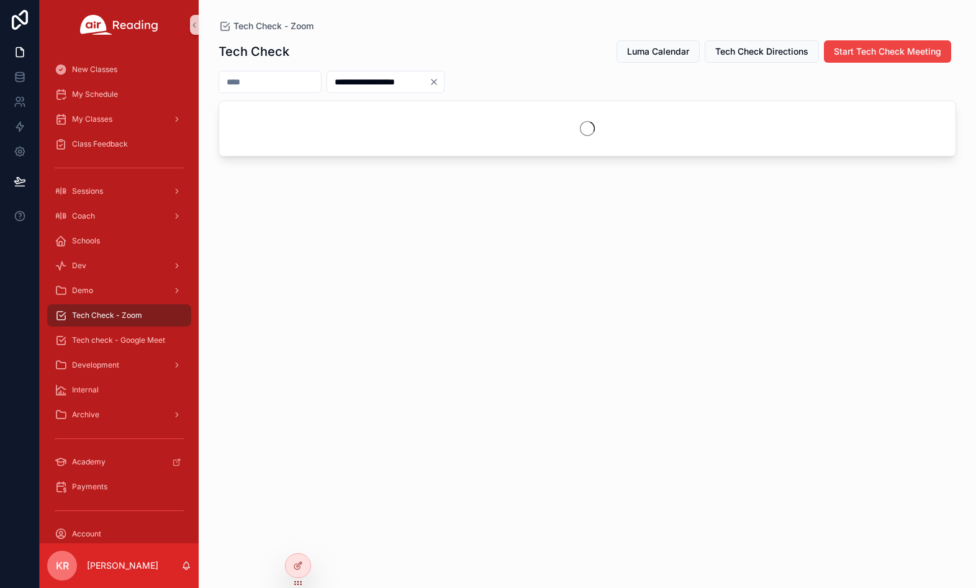
type input "**********"
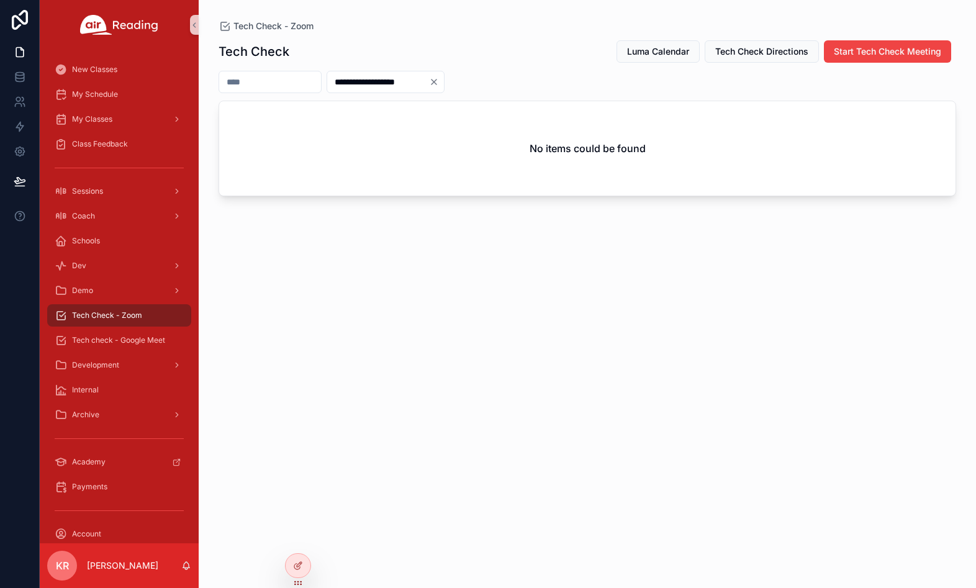
click at [439, 79] on icon "Clear" at bounding box center [434, 82] width 10 height 10
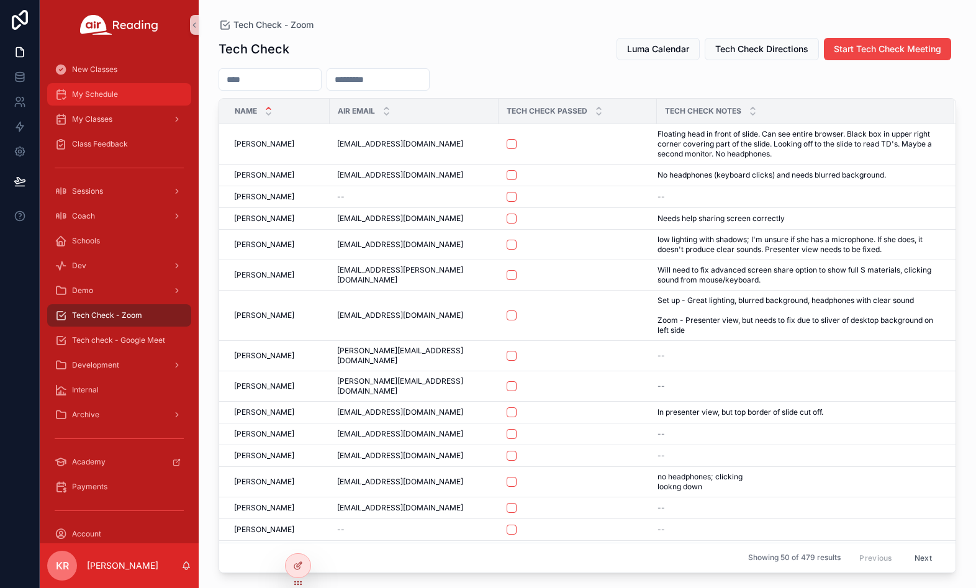
click at [103, 99] on div "My Schedule" at bounding box center [119, 94] width 129 height 20
